Goal: Task Accomplishment & Management: Manage account settings

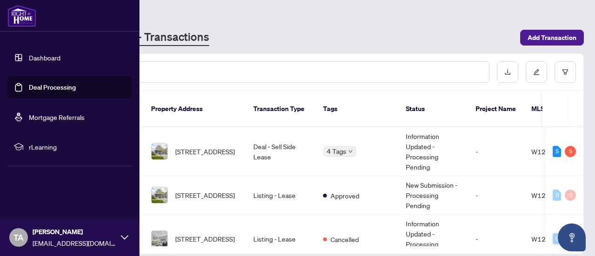
click at [47, 89] on link "Deal Processing" at bounding box center [52, 87] width 47 height 8
click at [59, 92] on link "Deal Processing" at bounding box center [52, 87] width 47 height 8
click at [46, 92] on link "Deal Processing" at bounding box center [52, 87] width 47 height 8
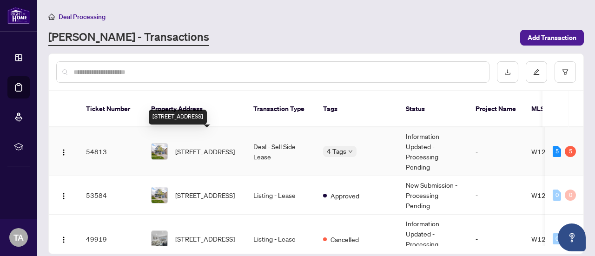
click at [206, 147] on span "[STREET_ADDRESS]" at bounding box center [205, 152] width 60 height 10
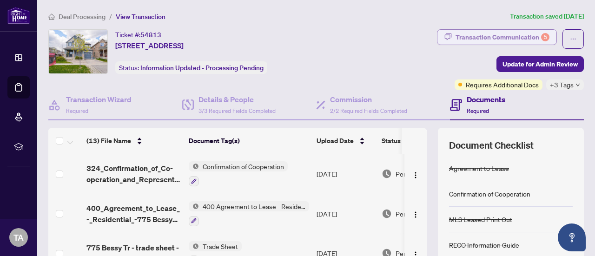
click at [463, 34] on div "Transaction Communication 5" at bounding box center [503, 37] width 94 height 15
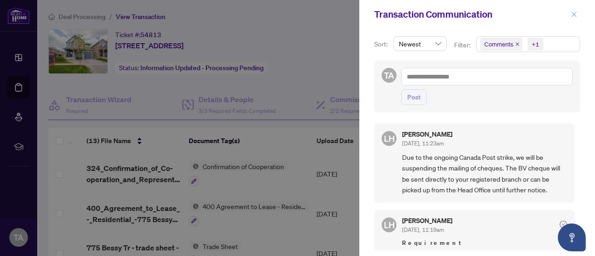
click at [578, 14] on icon "close" at bounding box center [574, 14] width 7 height 7
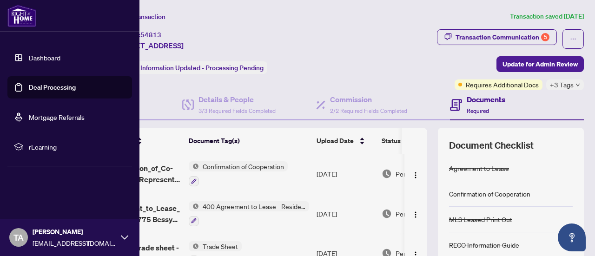
click at [51, 88] on link "Deal Processing" at bounding box center [52, 87] width 47 height 8
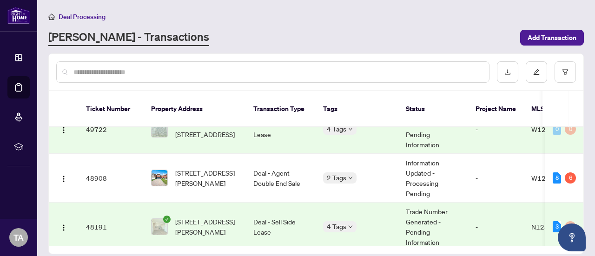
scroll to position [175, 0]
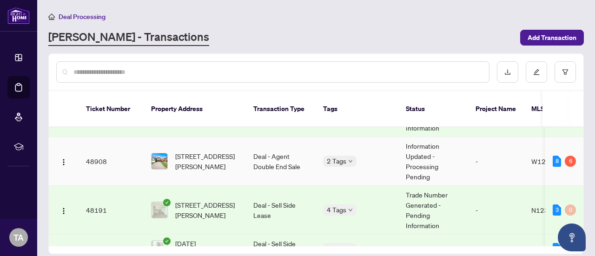
click at [275, 141] on td "Deal - Agent Double End Sale" at bounding box center [281, 161] width 70 height 49
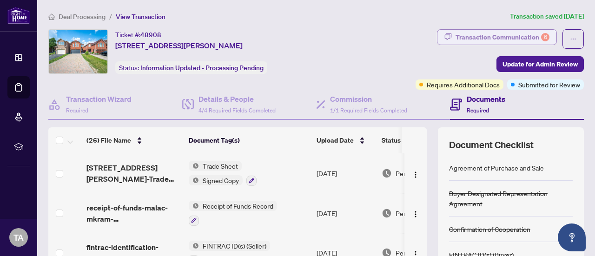
click at [494, 40] on div "Transaction Communication 6" at bounding box center [503, 37] width 94 height 15
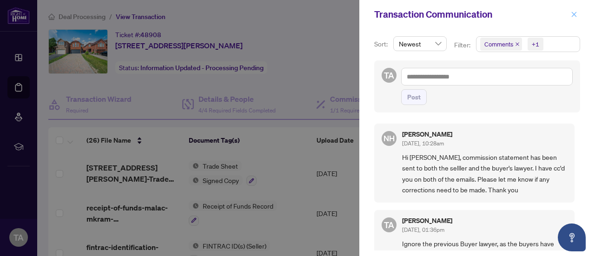
click at [575, 16] on icon "close" at bounding box center [574, 14] width 7 height 7
